Goal: Book appointment/travel/reservation

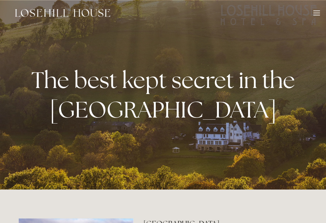
click at [315, 13] on div at bounding box center [316, 13] width 7 height 1
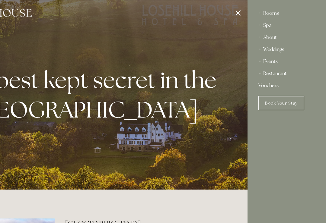
click at [268, 14] on div "Rooms" at bounding box center [286, 13] width 57 height 12
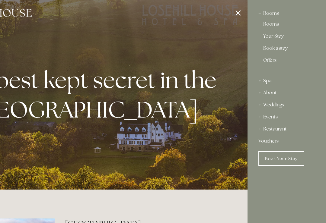
click at [273, 38] on link "Your Stay" at bounding box center [286, 37] width 47 height 7
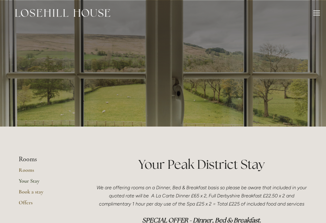
click at [25, 169] on link "Rooms" at bounding box center [48, 172] width 58 height 11
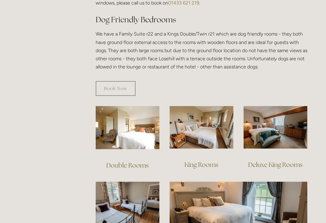
scroll to position [338, 0]
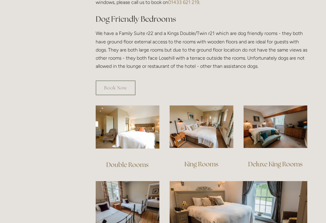
click at [275, 160] on link "Deluxe King Rooms" at bounding box center [275, 164] width 54 height 8
click at [120, 81] on link "Book Now" at bounding box center [116, 88] width 40 height 15
